Goal: Information Seeking & Learning: Learn about a topic

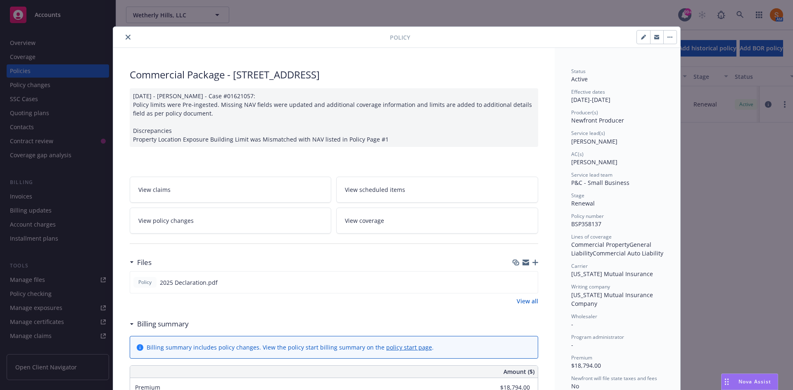
scroll to position [25, 0]
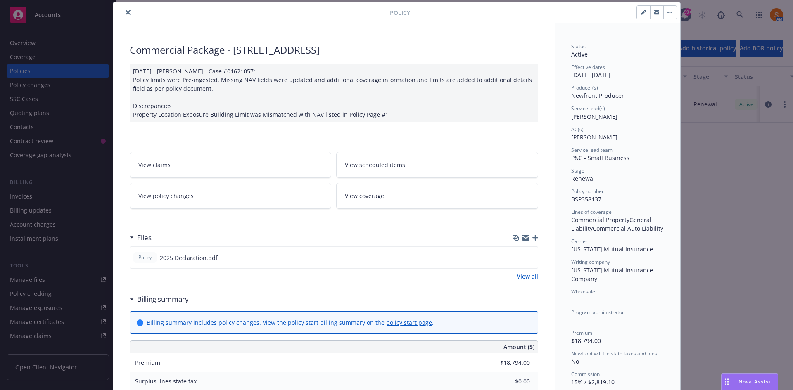
click at [126, 11] on icon "close" at bounding box center [128, 12] width 5 height 5
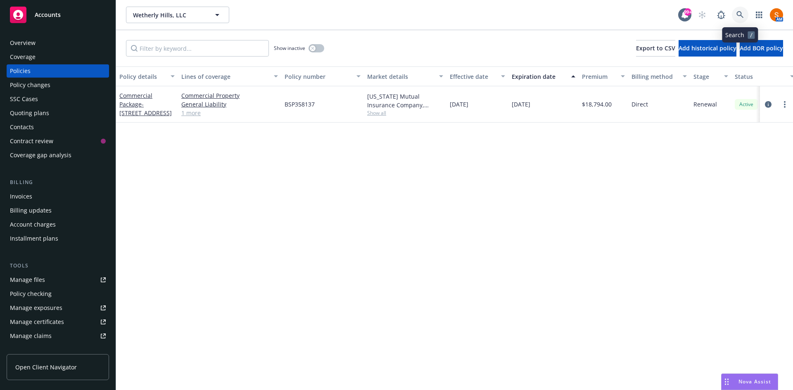
click at [739, 14] on icon at bounding box center [740, 14] width 7 height 7
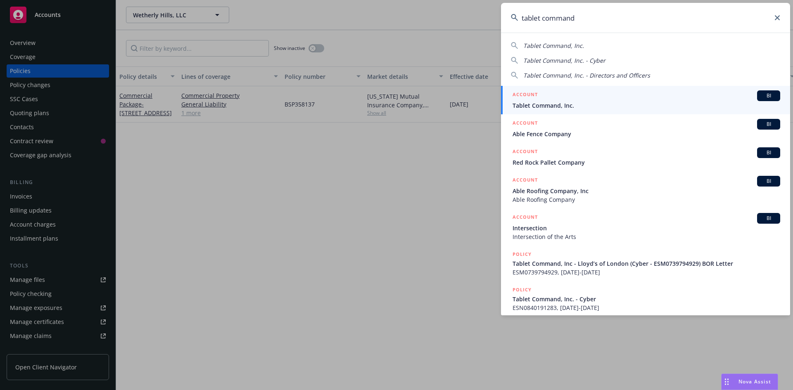
type input "tablet command"
click at [555, 111] on link "ACCOUNT BI Tablet Command, Inc." at bounding box center [645, 100] width 289 height 29
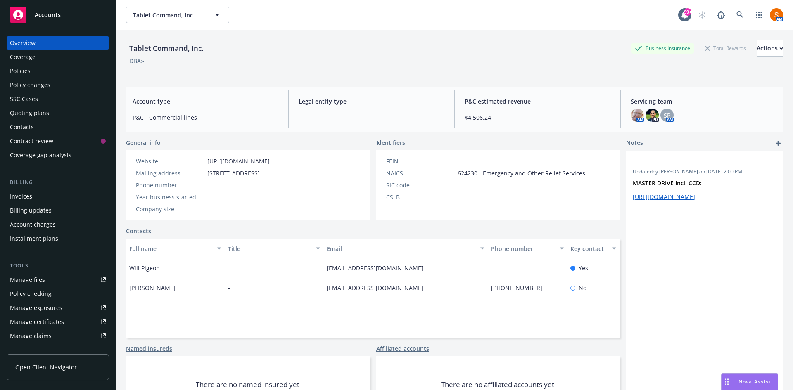
click at [50, 74] on div "Policies" at bounding box center [58, 70] width 96 height 13
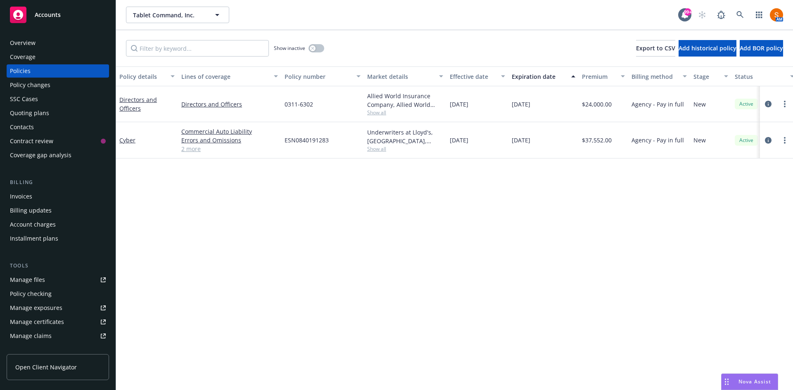
click at [196, 151] on link "2 more" at bounding box center [229, 149] width 97 height 9
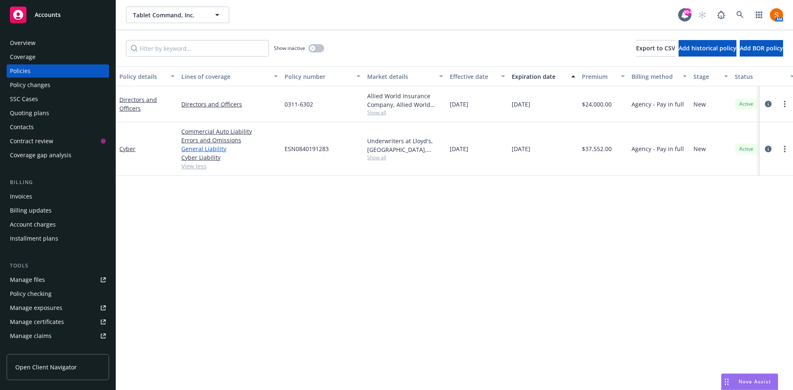
click at [207, 149] on link "General Liability" at bounding box center [229, 149] width 97 height 9
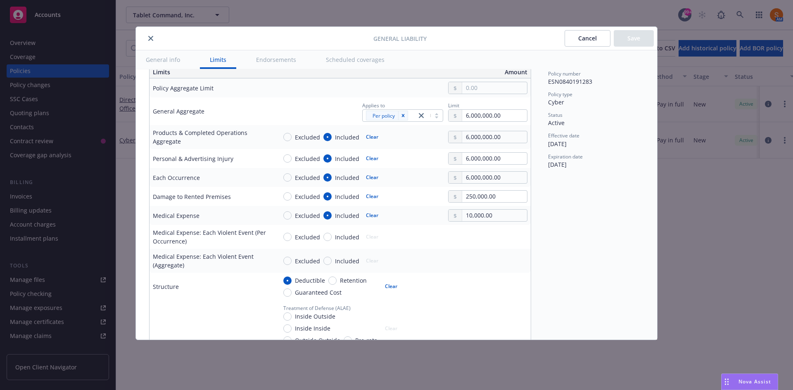
scroll to position [269, 0]
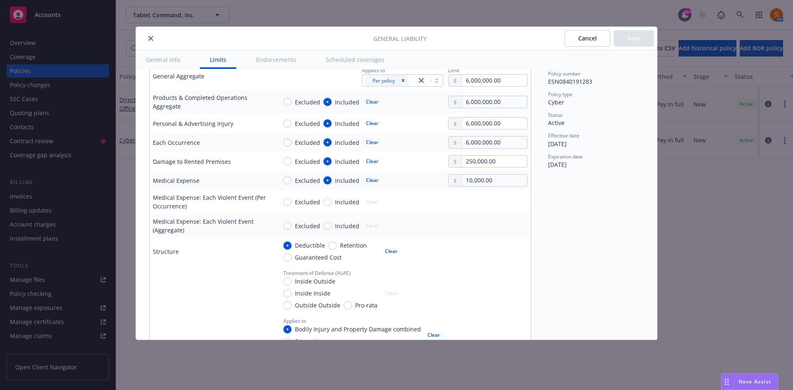
click at [150, 37] on icon "close" at bounding box center [150, 38] width 5 height 5
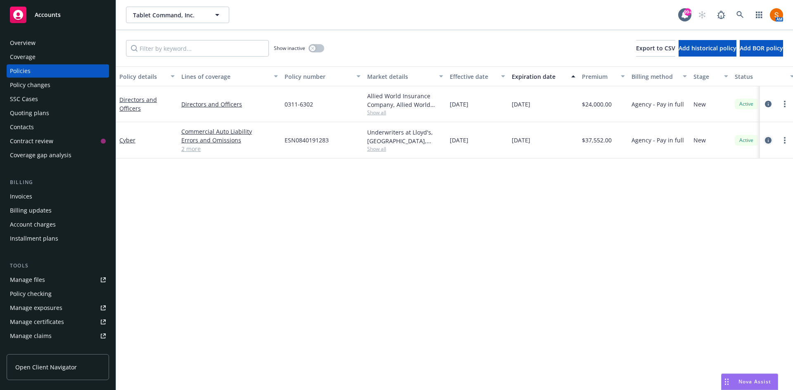
click at [769, 144] on link "circleInformation" at bounding box center [768, 140] width 10 height 10
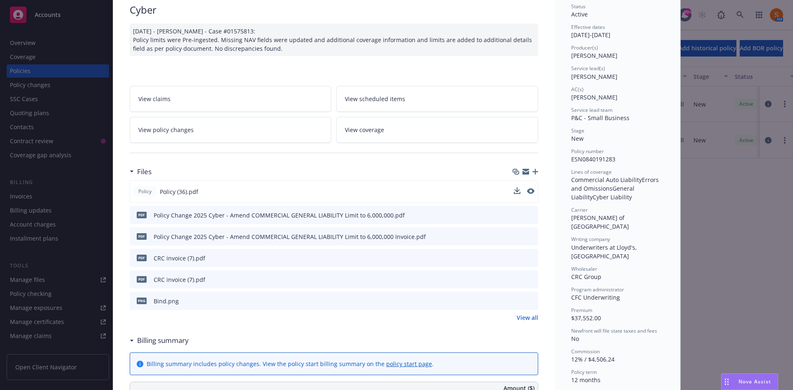
scroll to position [65, 0]
click at [530, 195] on button at bounding box center [530, 191] width 7 height 9
click at [526, 189] on icon "preview file" at bounding box center [529, 191] width 7 height 6
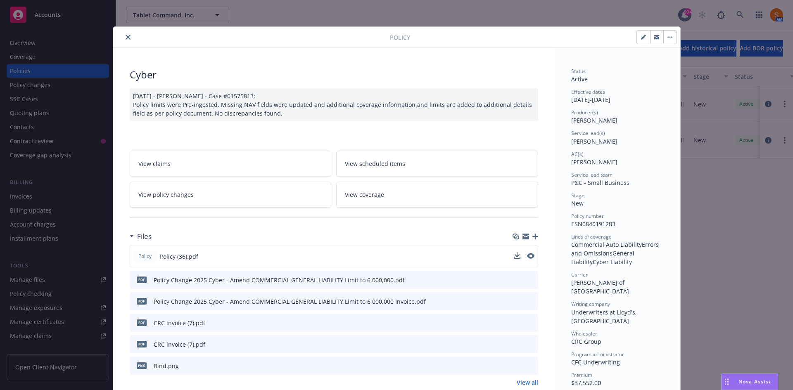
click at [126, 37] on icon "close" at bounding box center [128, 37] width 5 height 5
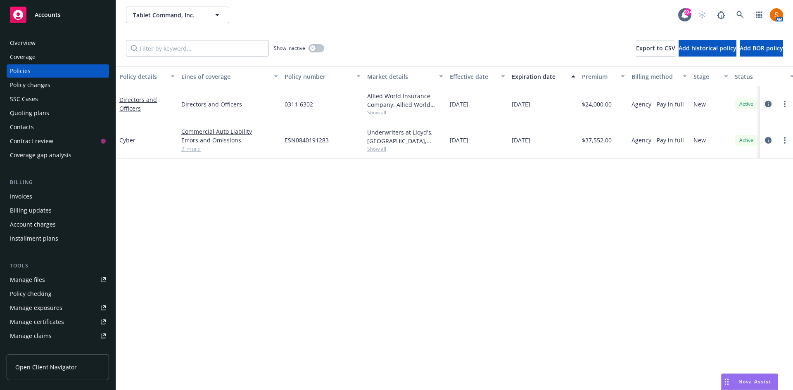
click at [768, 100] on link "circleInformation" at bounding box center [768, 104] width 10 height 10
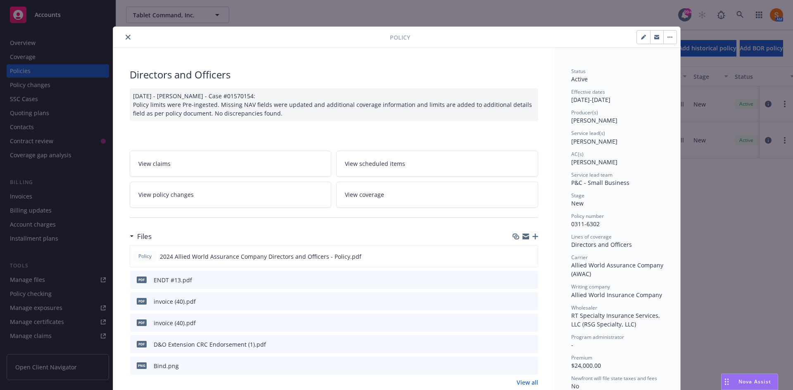
scroll to position [40, 0]
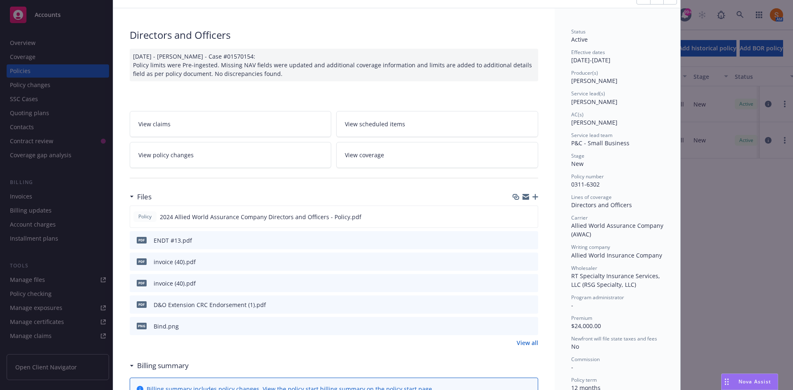
click at [410, 157] on link "View coverage" at bounding box center [437, 155] width 202 height 26
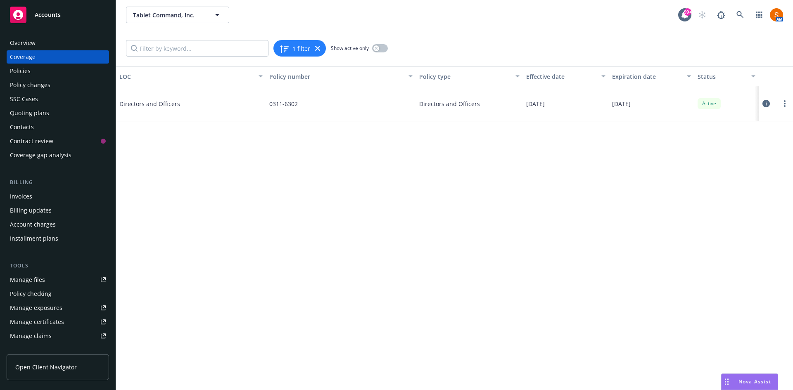
click at [769, 102] on icon at bounding box center [766, 103] width 7 height 7
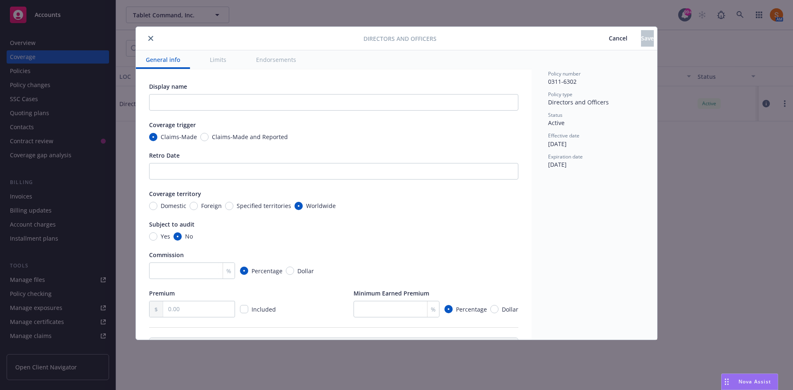
scroll to position [1, 0]
click at [151, 40] on icon "close" at bounding box center [150, 38] width 5 height 5
type textarea "x"
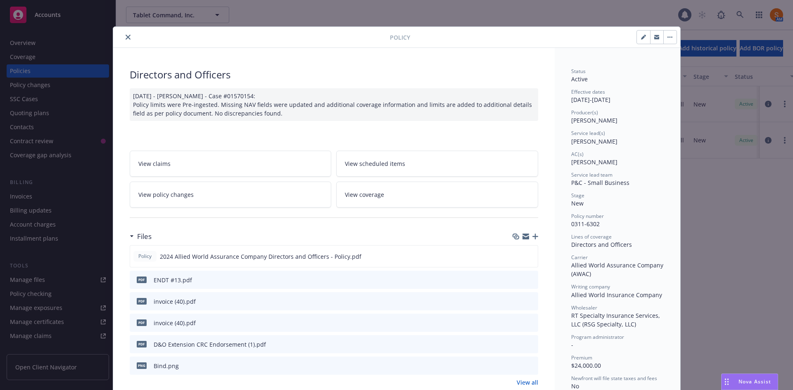
scroll to position [25, 0]
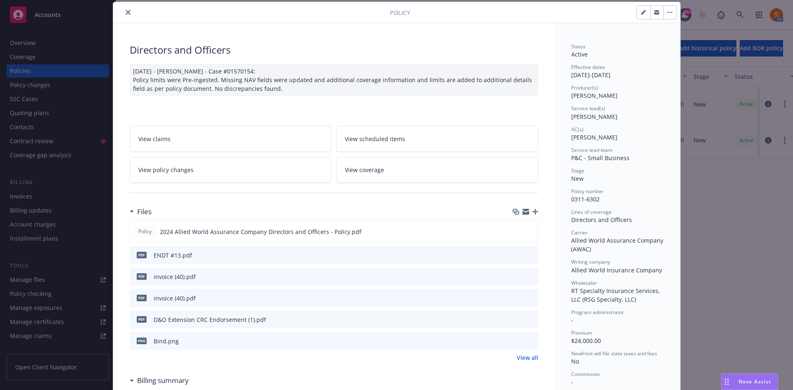
click at [126, 10] on icon "close" at bounding box center [128, 12] width 5 height 5
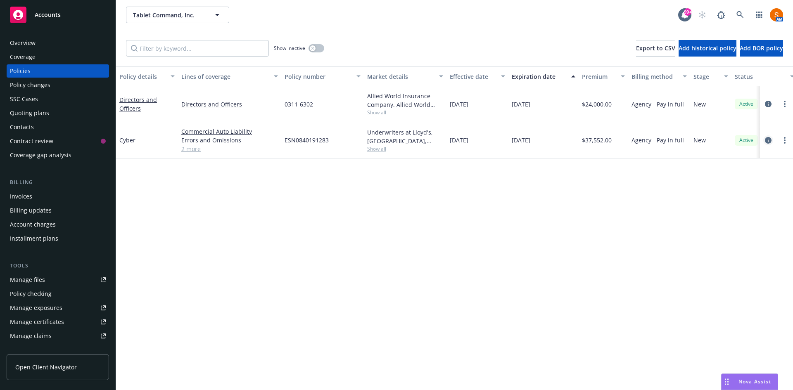
click at [768, 142] on icon "circleInformation" at bounding box center [768, 140] width 7 height 7
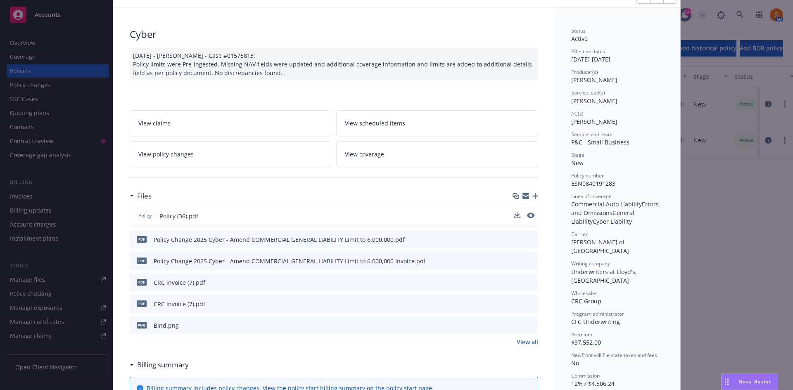
scroll to position [43, 0]
click at [528, 236] on icon "preview file" at bounding box center [530, 237] width 7 height 6
